Goal: Navigation & Orientation: Find specific page/section

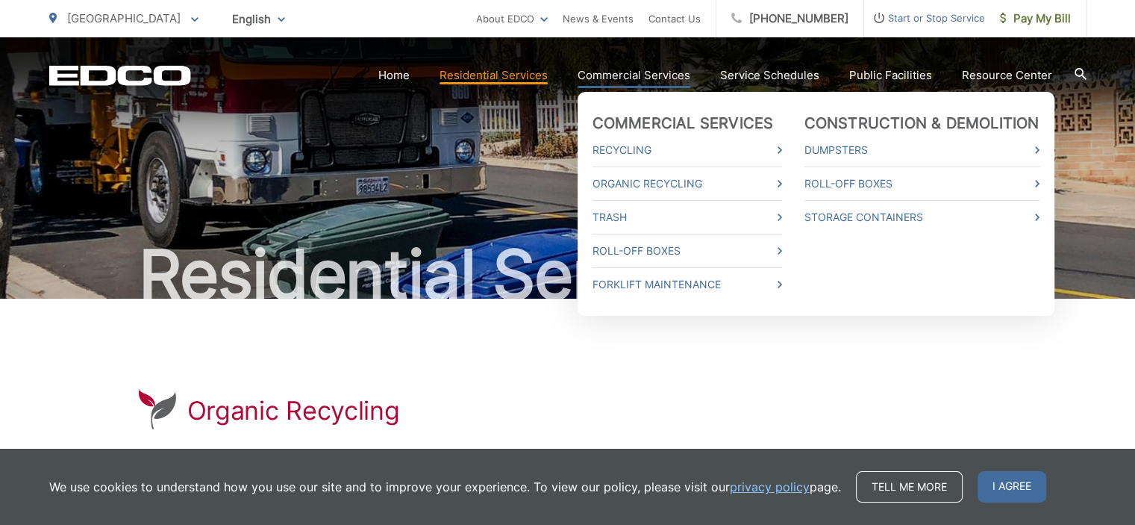
click at [658, 75] on link "Commercial Services" at bounding box center [634, 75] width 113 height 18
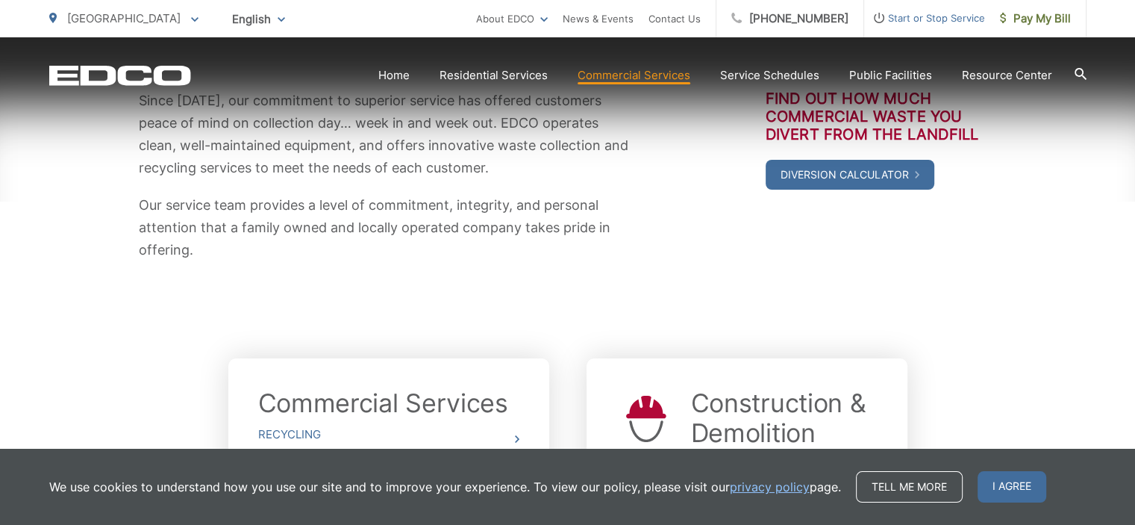
scroll to position [448, 0]
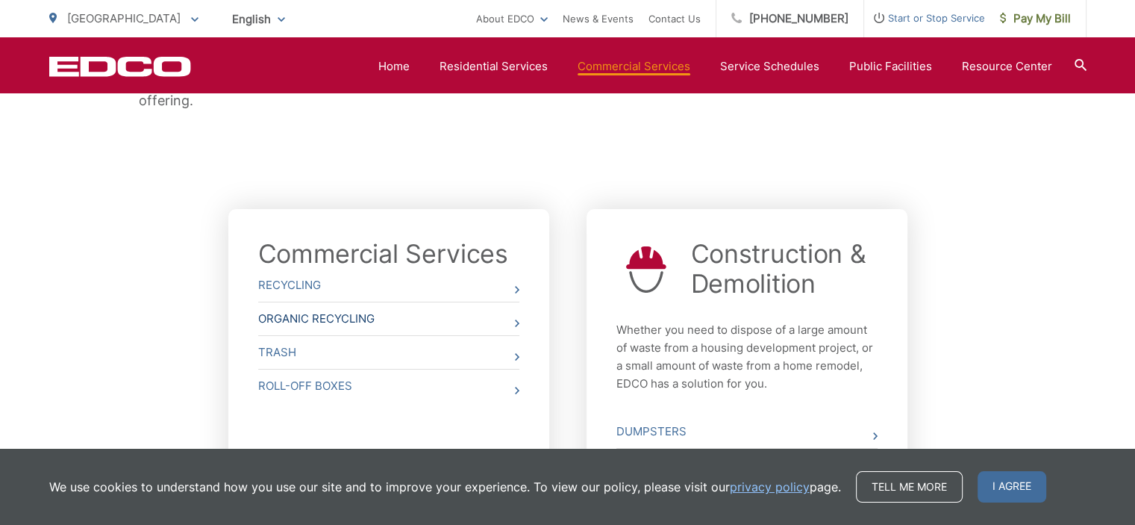
click at [378, 316] on link "Organic Recycling" at bounding box center [388, 318] width 261 height 33
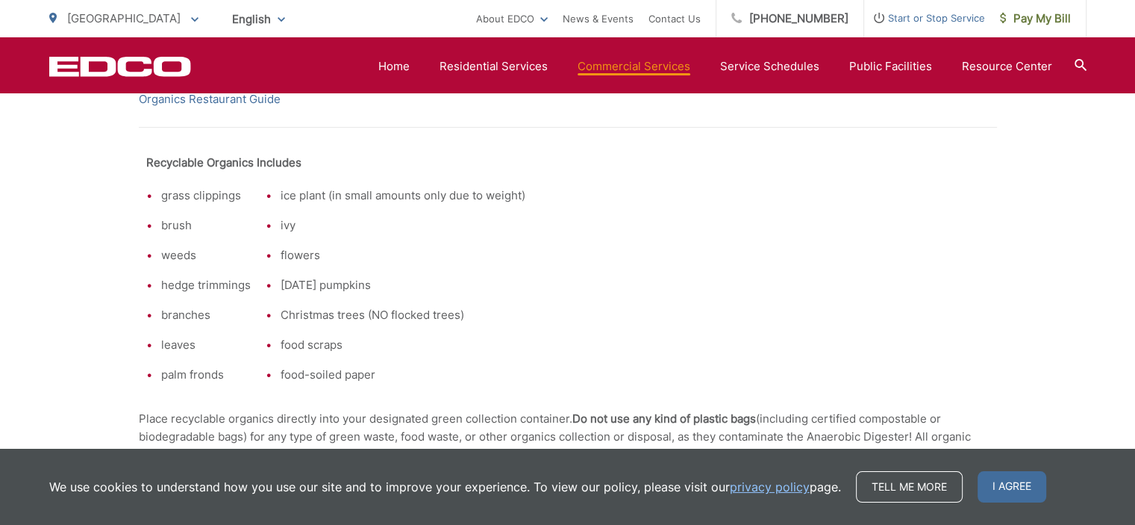
scroll to position [597, 0]
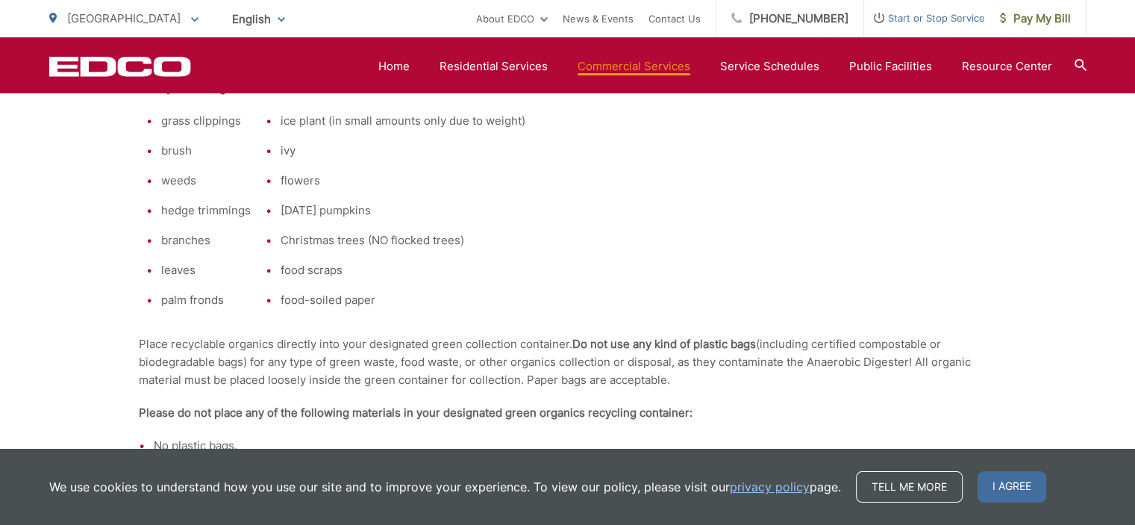
click at [1022, 485] on span "I agree" at bounding box center [1012, 486] width 69 height 31
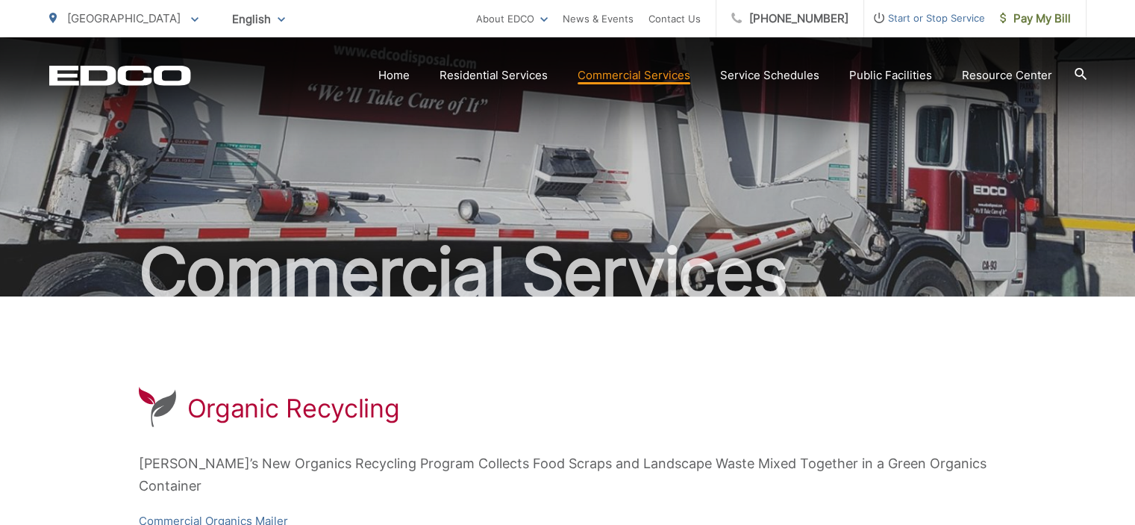
scroll to position [0, 0]
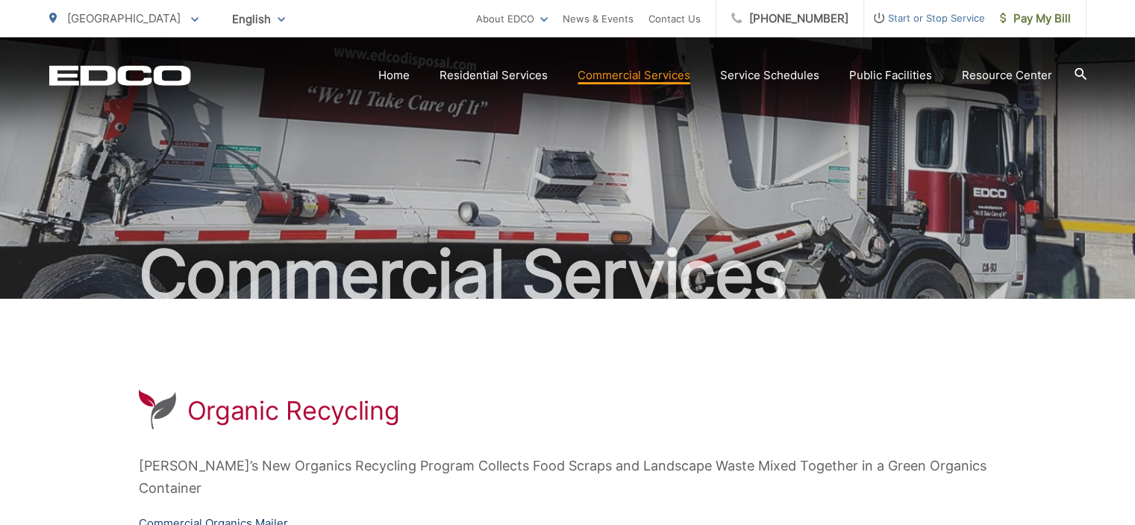
click at [184, 514] on link "Commercial Organics Mailer" at bounding box center [213, 523] width 149 height 18
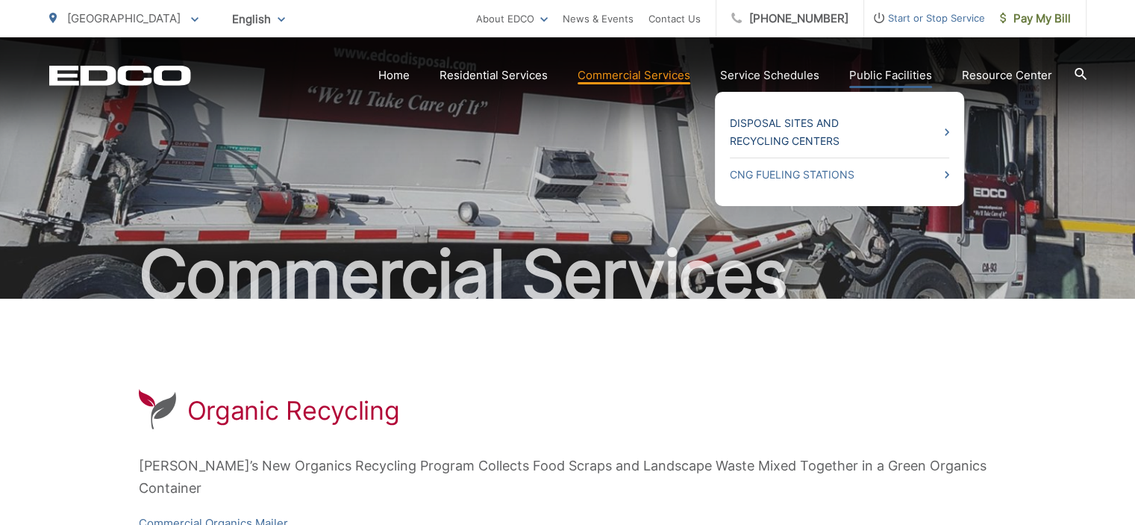
click at [946, 130] on link "Disposal Sites and Recycling Centers" at bounding box center [839, 132] width 219 height 36
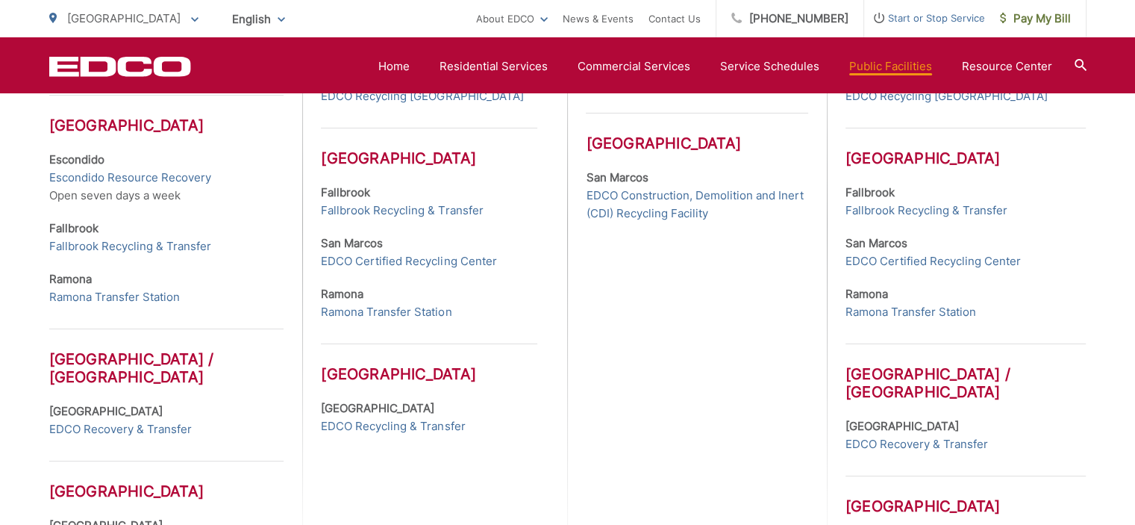
scroll to position [507, 0]
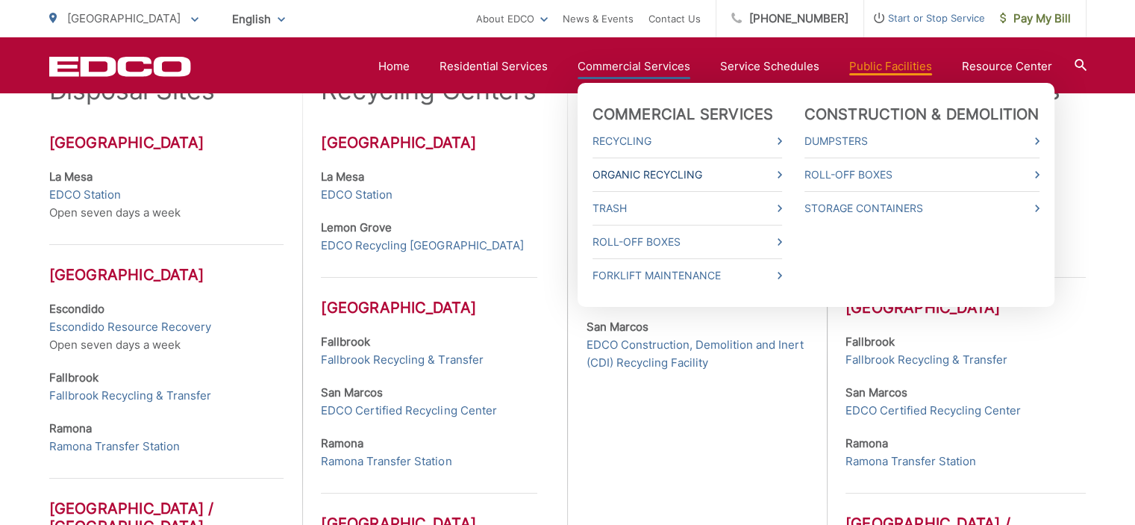
click at [652, 176] on link "Organic Recycling" at bounding box center [688, 175] width 190 height 18
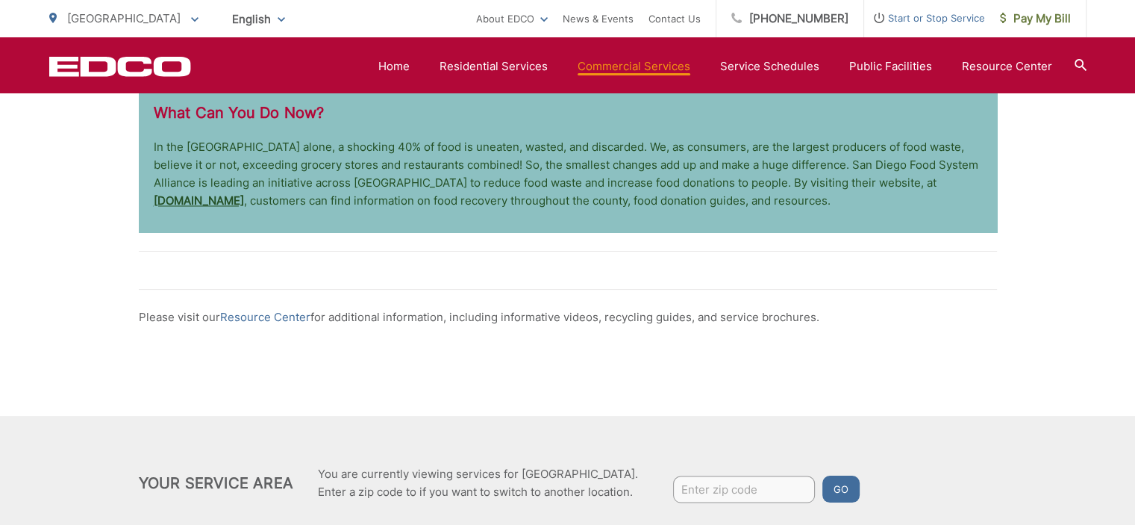
scroll to position [2613, 0]
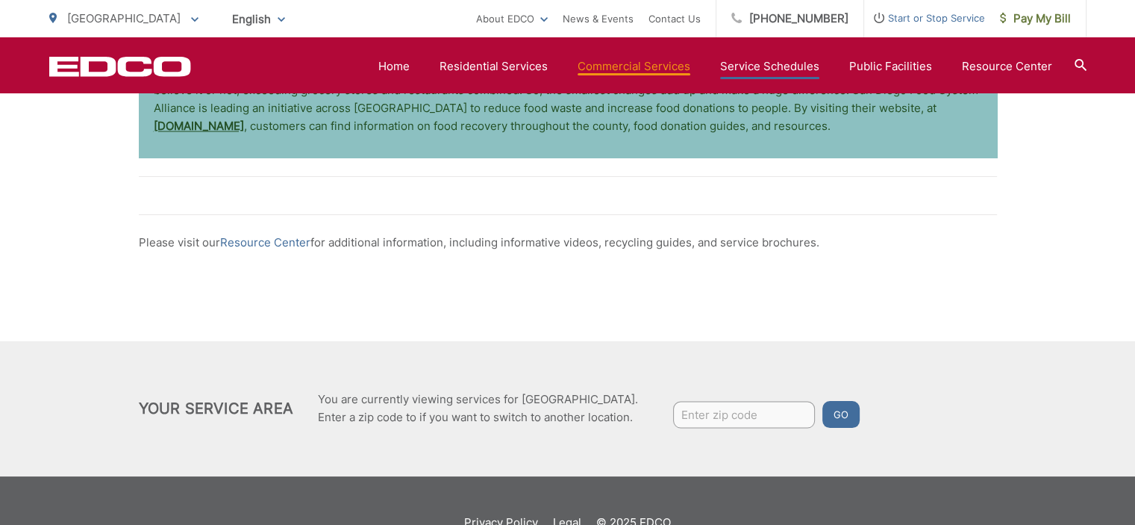
click at [803, 68] on link "Service Schedules" at bounding box center [769, 66] width 99 height 18
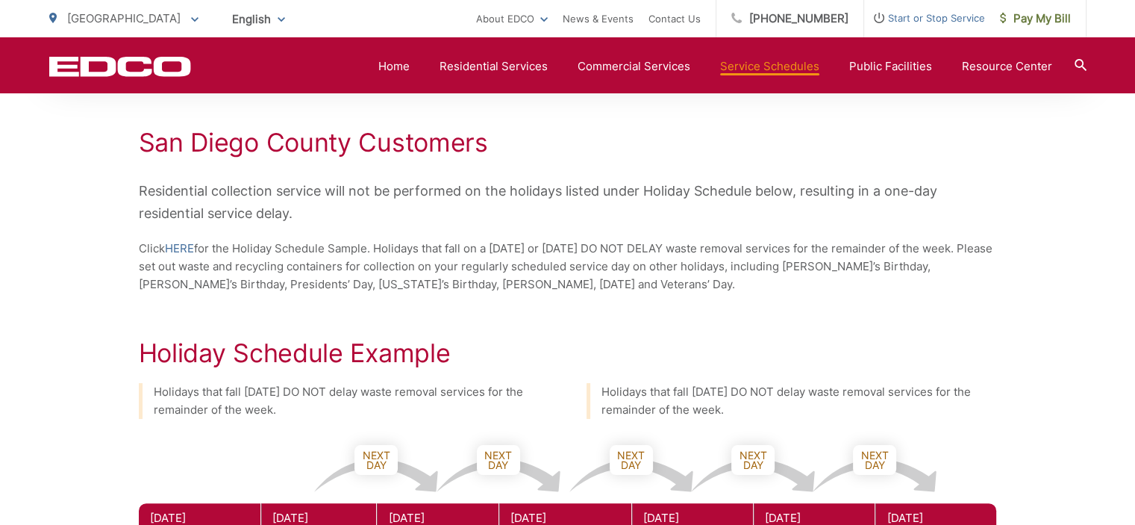
scroll to position [54, 0]
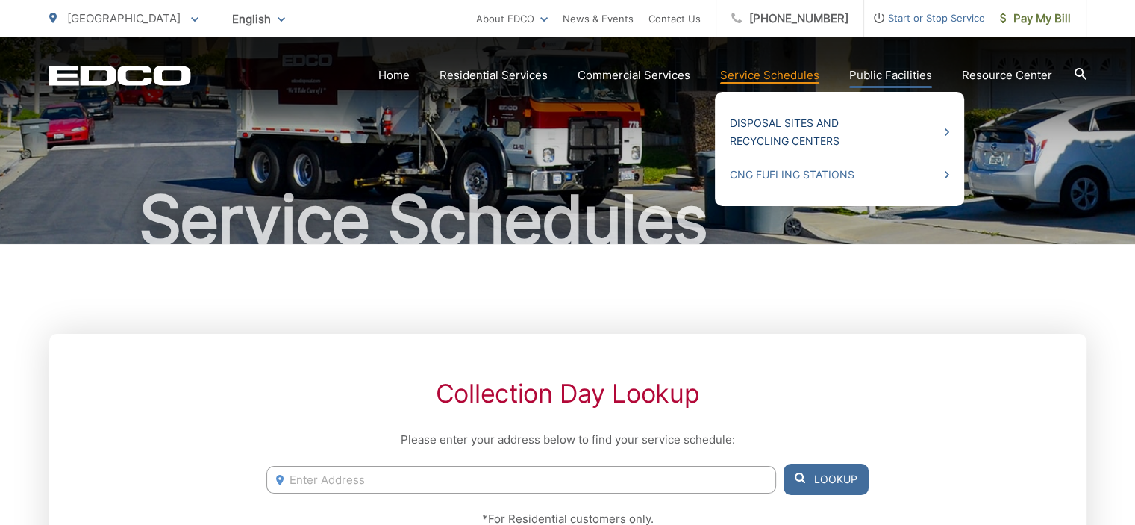
click at [808, 128] on link "Disposal Sites and Recycling Centers" at bounding box center [839, 132] width 219 height 36
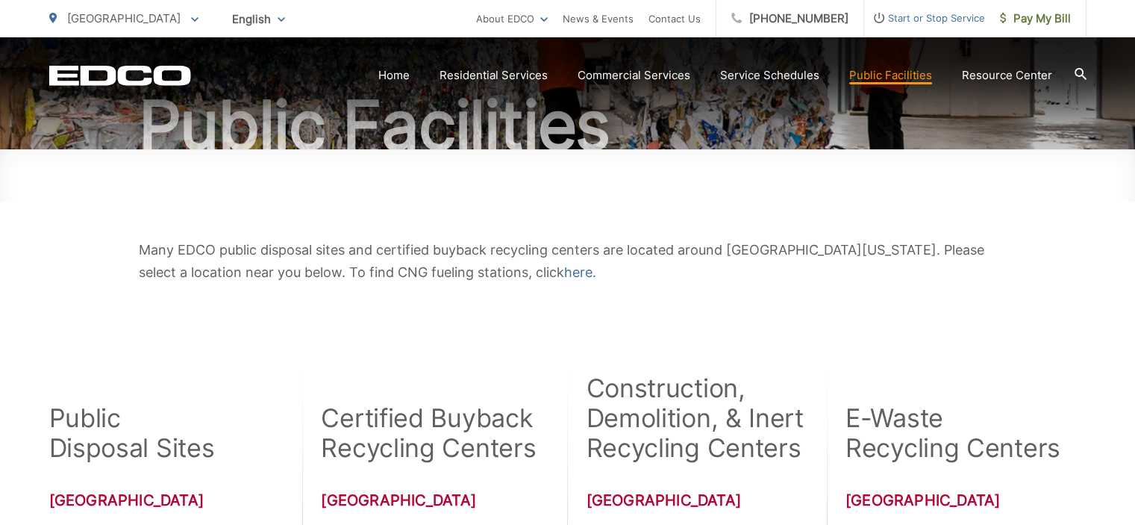
scroll to position [299, 0]
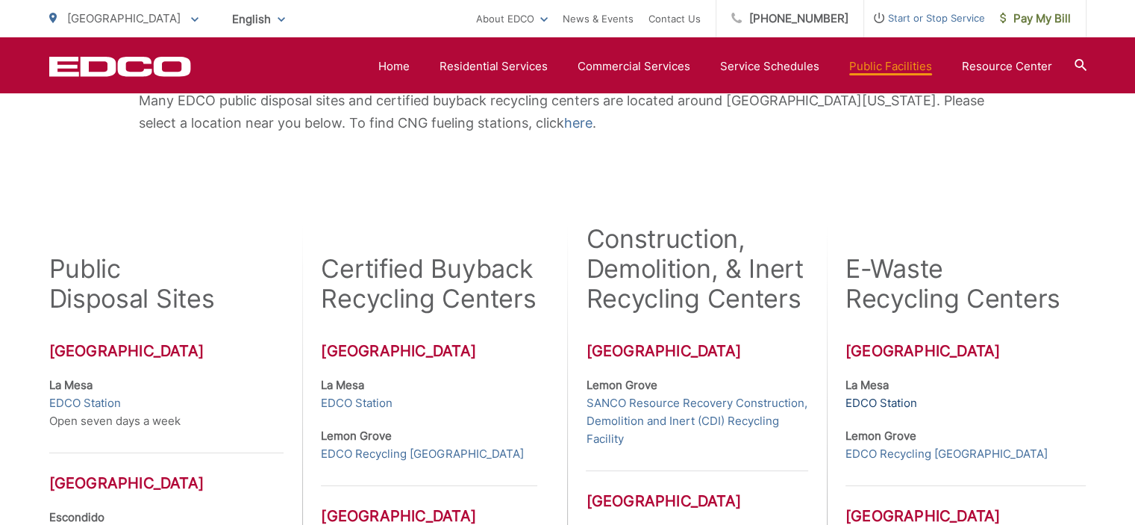
click at [866, 404] on link "EDCO Station" at bounding box center [882, 403] width 72 height 18
click at [89, 401] on link "EDCO Station" at bounding box center [85, 403] width 72 height 18
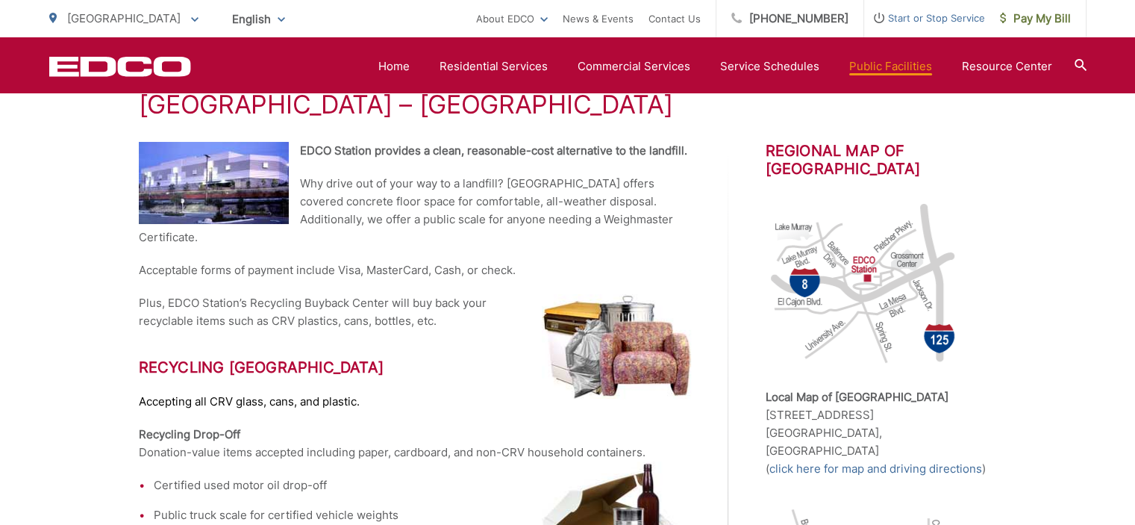
scroll to position [224, 0]
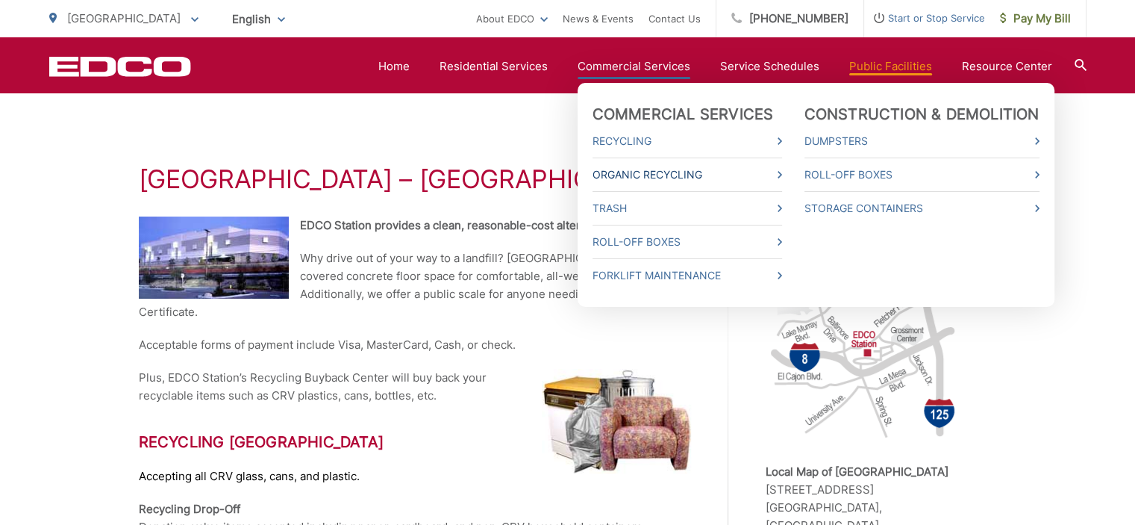
click at [633, 172] on link "Organic Recycling" at bounding box center [688, 175] width 190 height 18
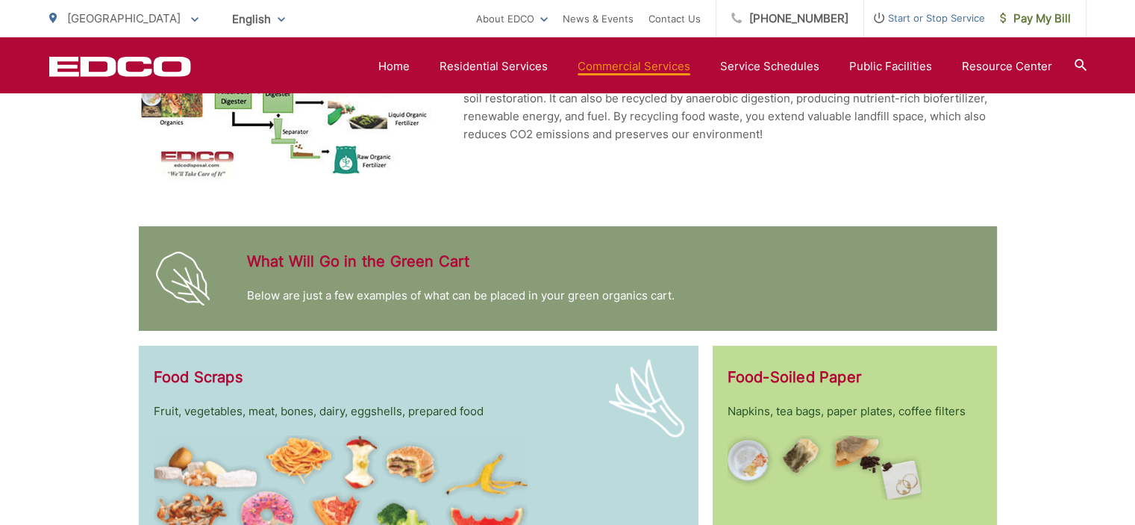
scroll to position [2389, 0]
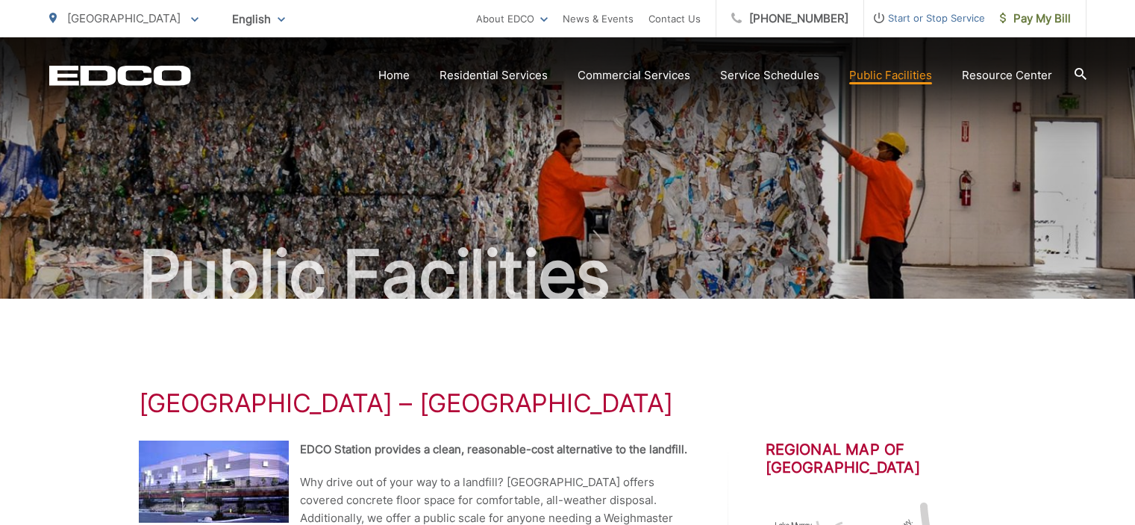
scroll to position [224, 0]
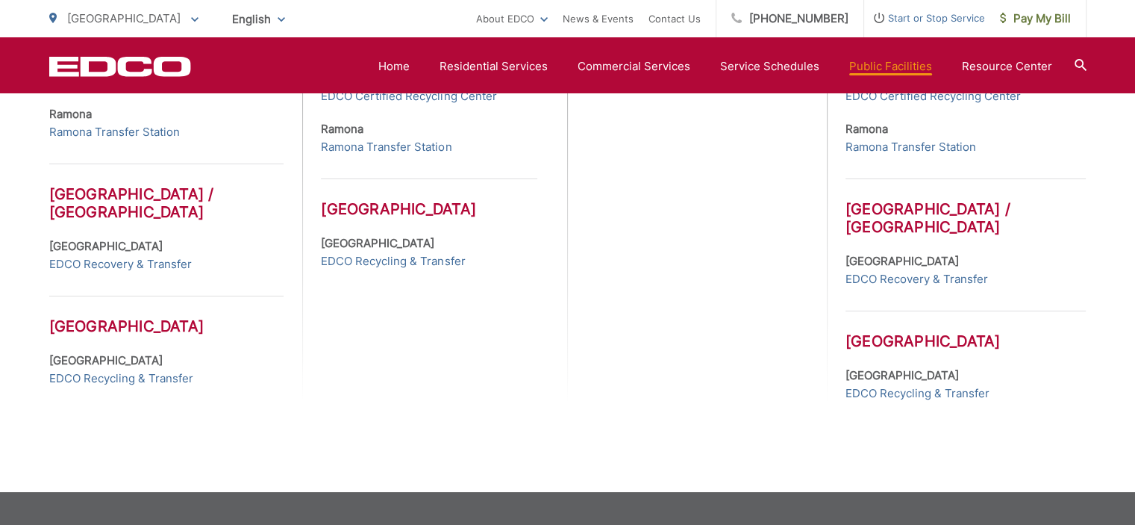
scroll to position [880, 0]
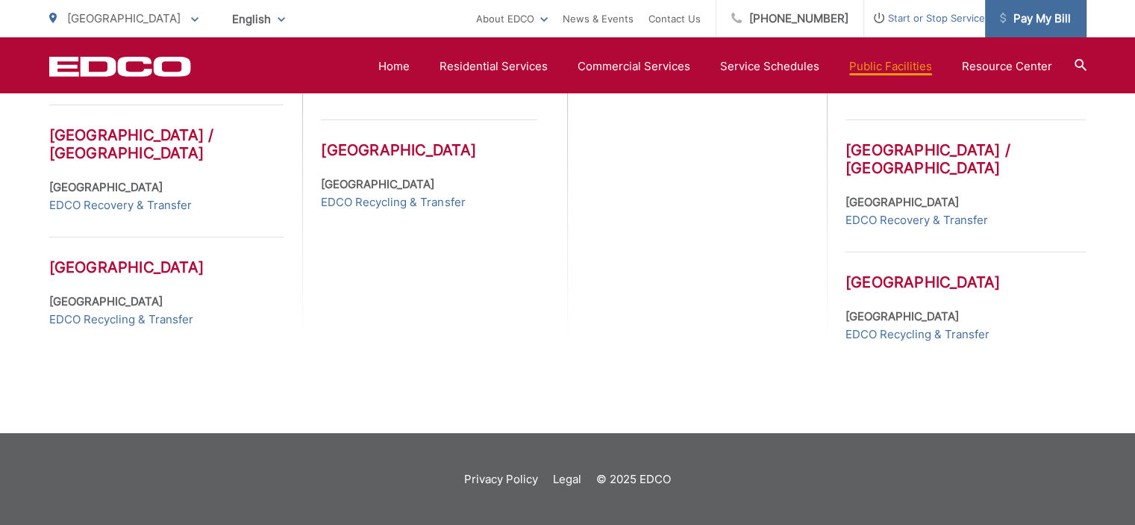
click at [1033, 19] on span "Pay My Bill" at bounding box center [1035, 19] width 71 height 18
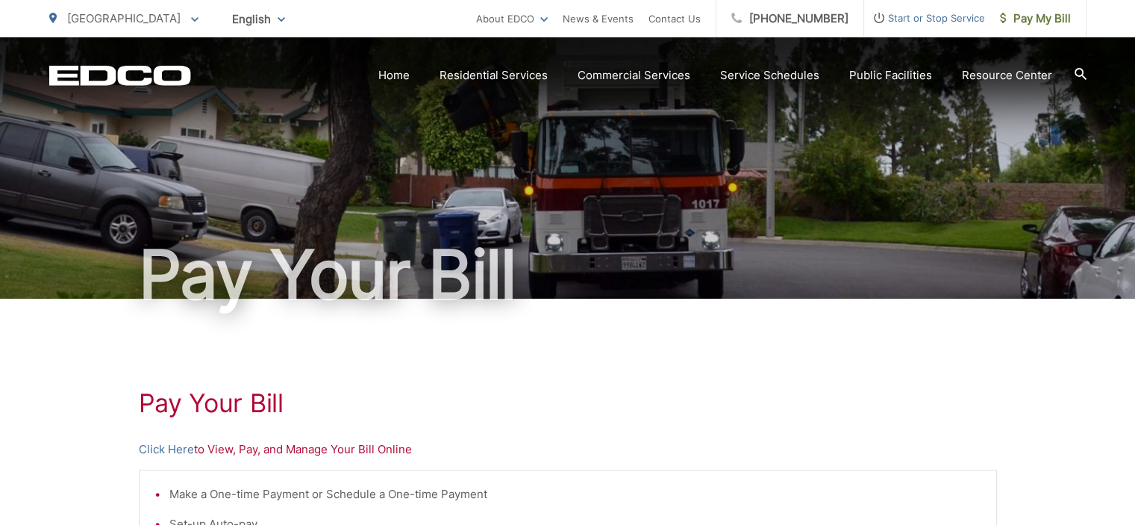
scroll to position [224, 0]
